Goal: Information Seeking & Learning: Learn about a topic

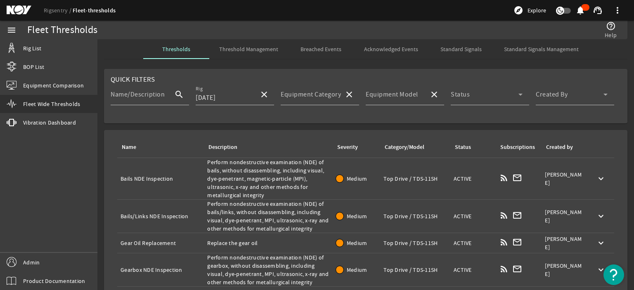
scroll to position [109, 0]
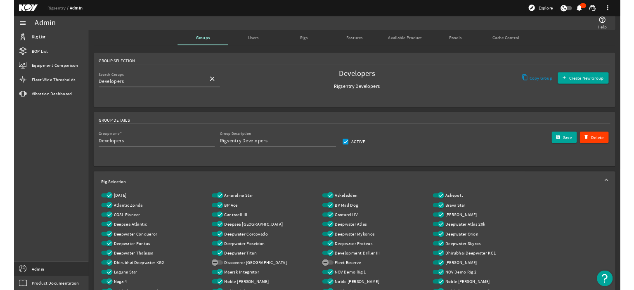
scroll to position [165, 0]
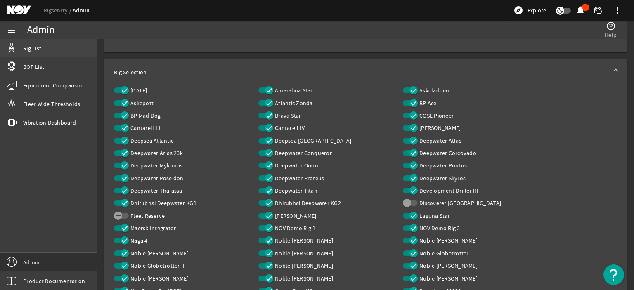
click at [62, 48] on link "Rig List" at bounding box center [48, 48] width 97 height 18
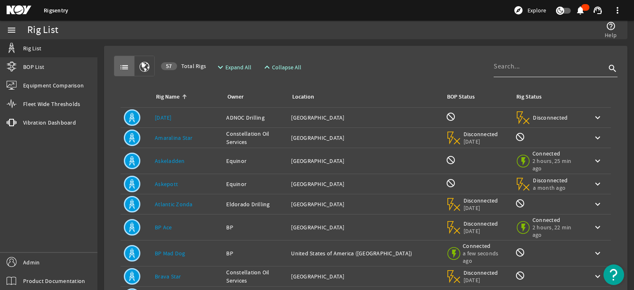
click at [513, 67] on input at bounding box center [550, 67] width 112 height 10
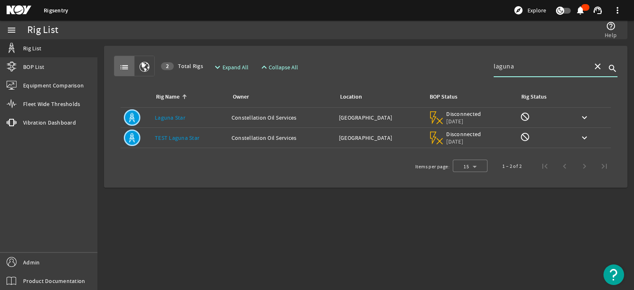
type input "laguna"
click at [199, 121] on div "Rig Name: Laguna Star" at bounding box center [190, 118] width 70 height 8
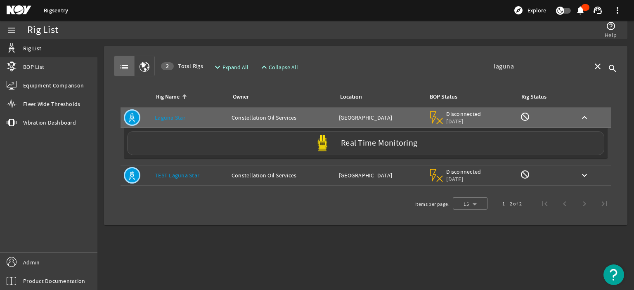
click at [226, 147] on div "Real Time Monitoring" at bounding box center [365, 143] width 477 height 24
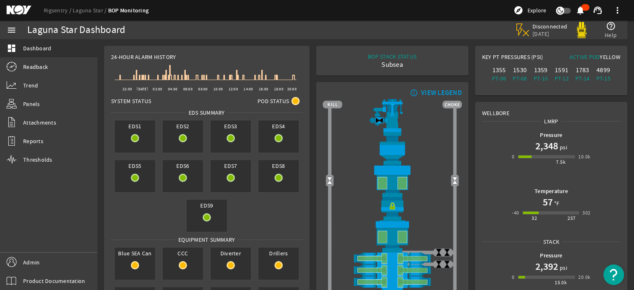
click at [323, 54] on div "BOP STACK STATUS Subsea END OF WELL - ACTIVE STACK -" at bounding box center [392, 60] width 139 height 17
click at [66, 67] on link "Readback" at bounding box center [48, 67] width 97 height 18
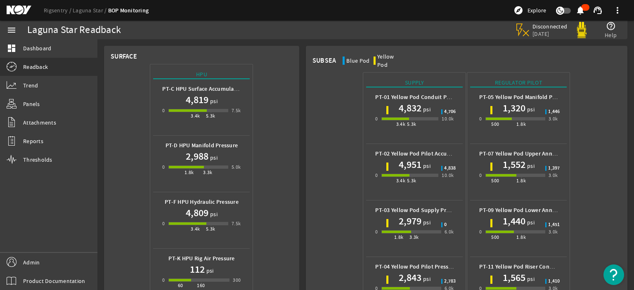
click at [202, 94] on h1 "4,819" at bounding box center [197, 99] width 23 height 13
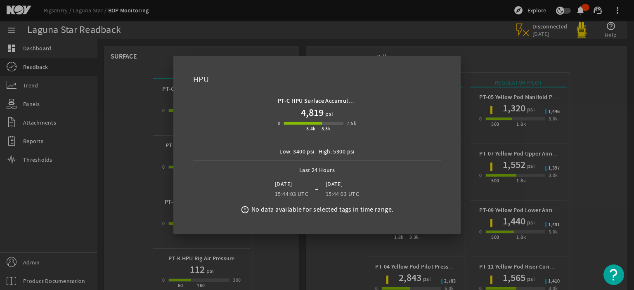
click at [106, 155] on div at bounding box center [317, 145] width 634 height 290
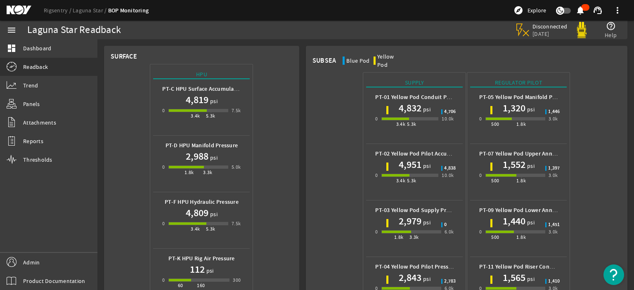
click at [408, 115] on div "0 3.4k 5.3k 10.0k" at bounding box center [414, 123] width 78 height 16
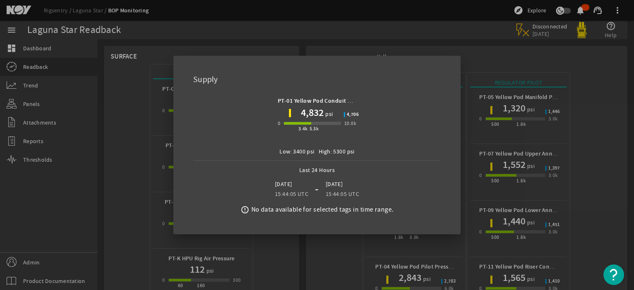
click at [518, 135] on div at bounding box center [317, 145] width 634 height 290
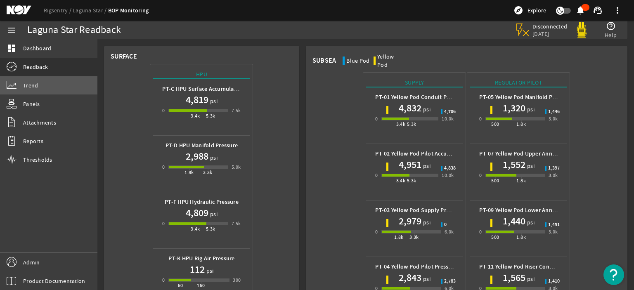
click at [44, 88] on link "Trend" at bounding box center [48, 85] width 97 height 18
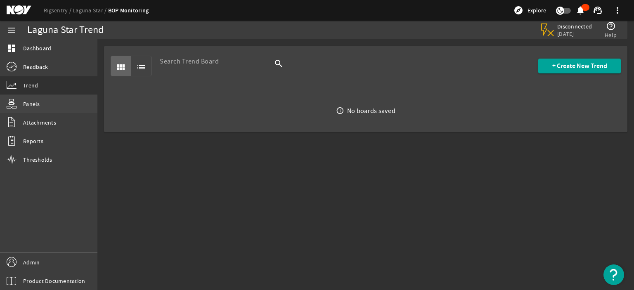
click at [50, 107] on link "Panels" at bounding box center [48, 104] width 97 height 18
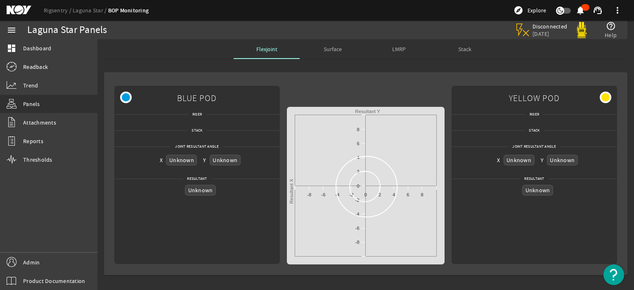
click at [327, 80] on mat-card "BLUE POD Riser Stack Joint Resultant Angle X Unknown Y Unknown Resultant Unknow…" at bounding box center [365, 173] width 523 height 203
click at [335, 51] on span "Surface" at bounding box center [333, 49] width 18 height 6
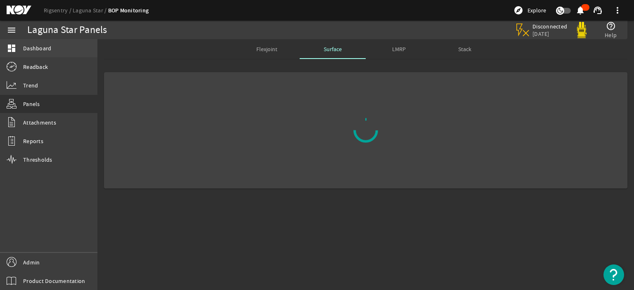
click at [57, 53] on link "dashboard Dashboard" at bounding box center [48, 48] width 97 height 18
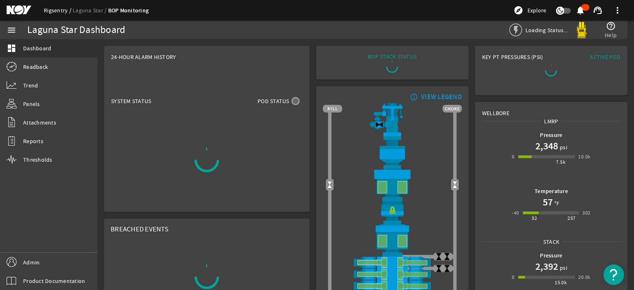
click at [52, 9] on link "Rigsentry" at bounding box center [58, 10] width 29 height 7
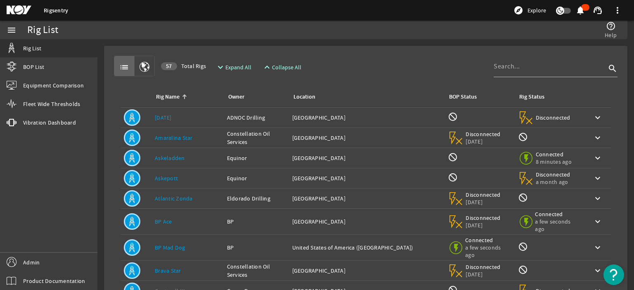
click at [244, 46] on mat-card "list 57 Total Rigs expand_more Expand All expand_less Collapse All search Rig N…" at bounding box center [365, 266] width 523 height 440
click at [350, 41] on rigsentry-mat-card "list 57 Total Rigs expand_more Expand All expand_less Collapse All search Rig N…" at bounding box center [365, 265] width 537 height 453
